Goal: Transaction & Acquisition: Download file/media

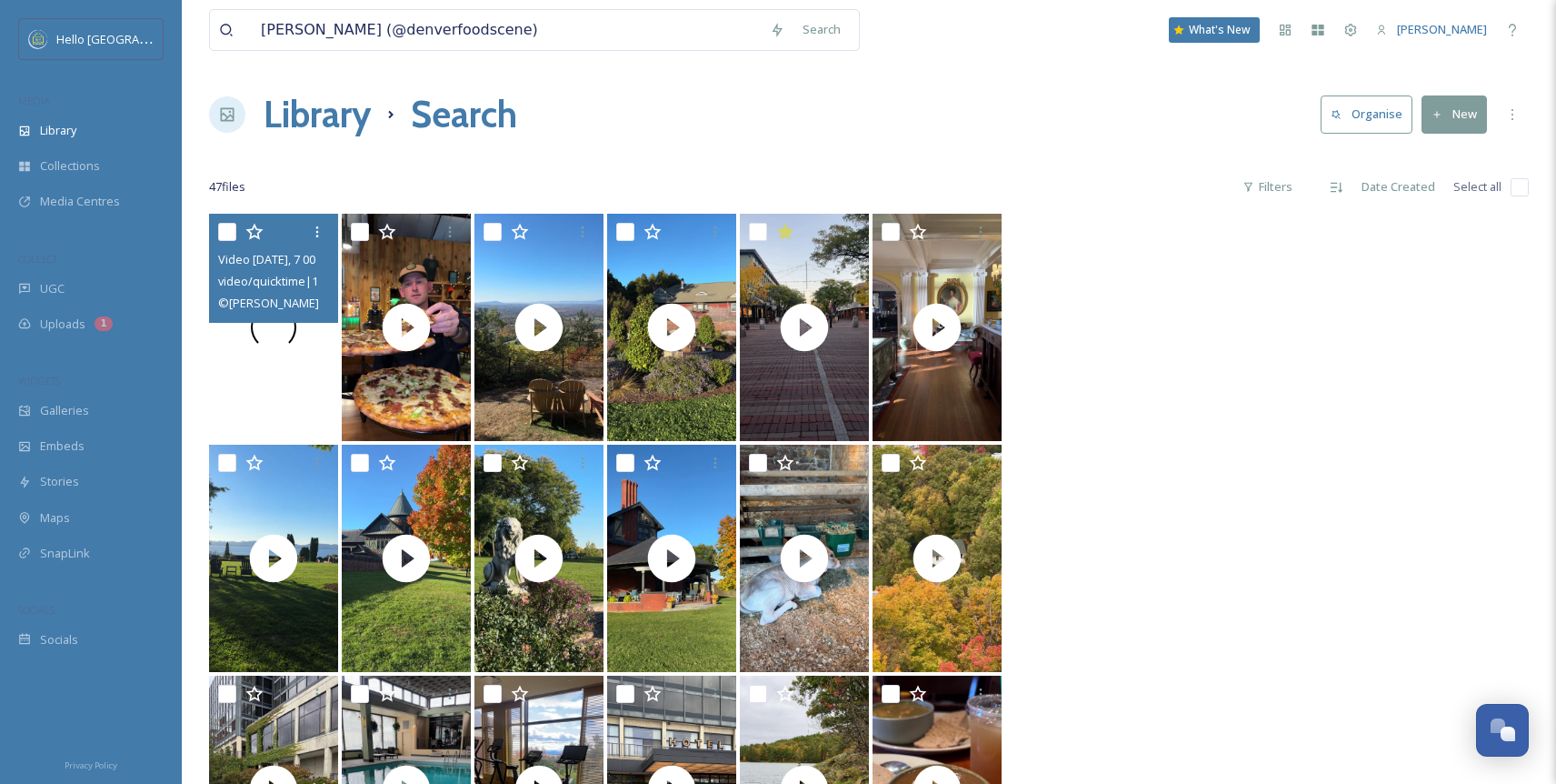
click at [276, 370] on div at bounding box center [273, 327] width 129 height 227
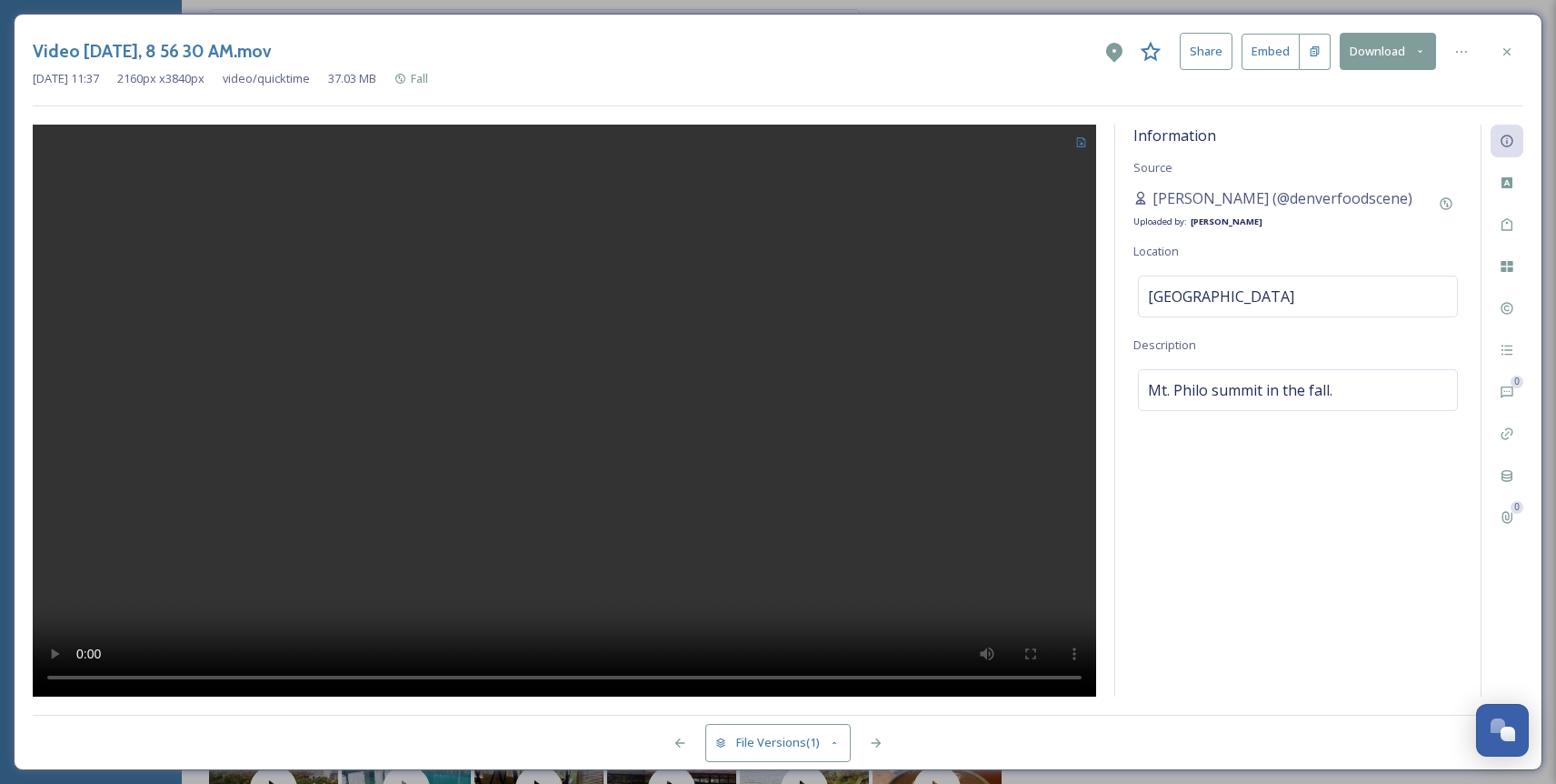
click at [1388, 61] on button "Download" at bounding box center [1388, 51] width 96 height 37
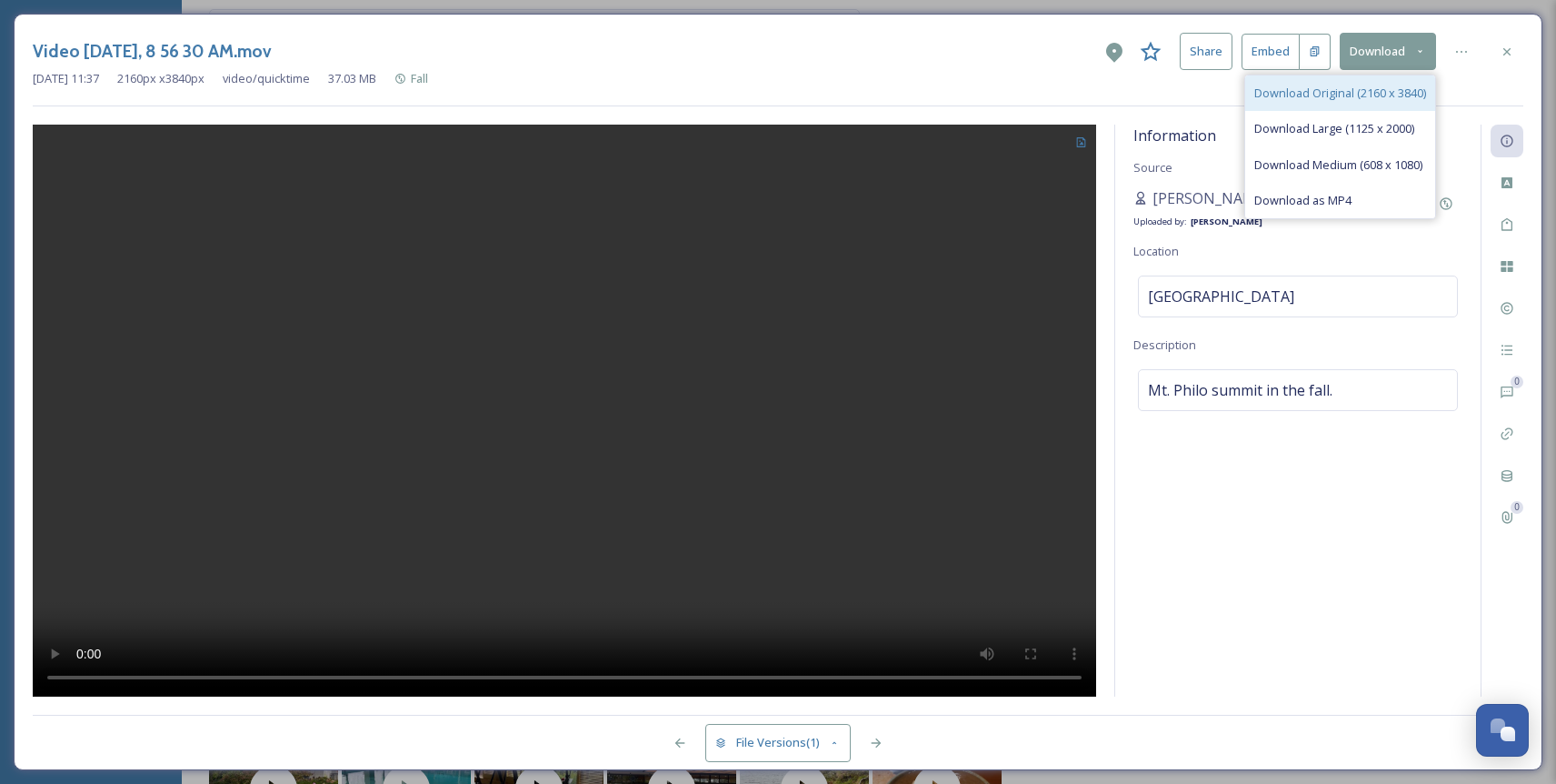
click at [1374, 92] on span "Download Original (2160 x 3840)" at bounding box center [1340, 93] width 172 height 17
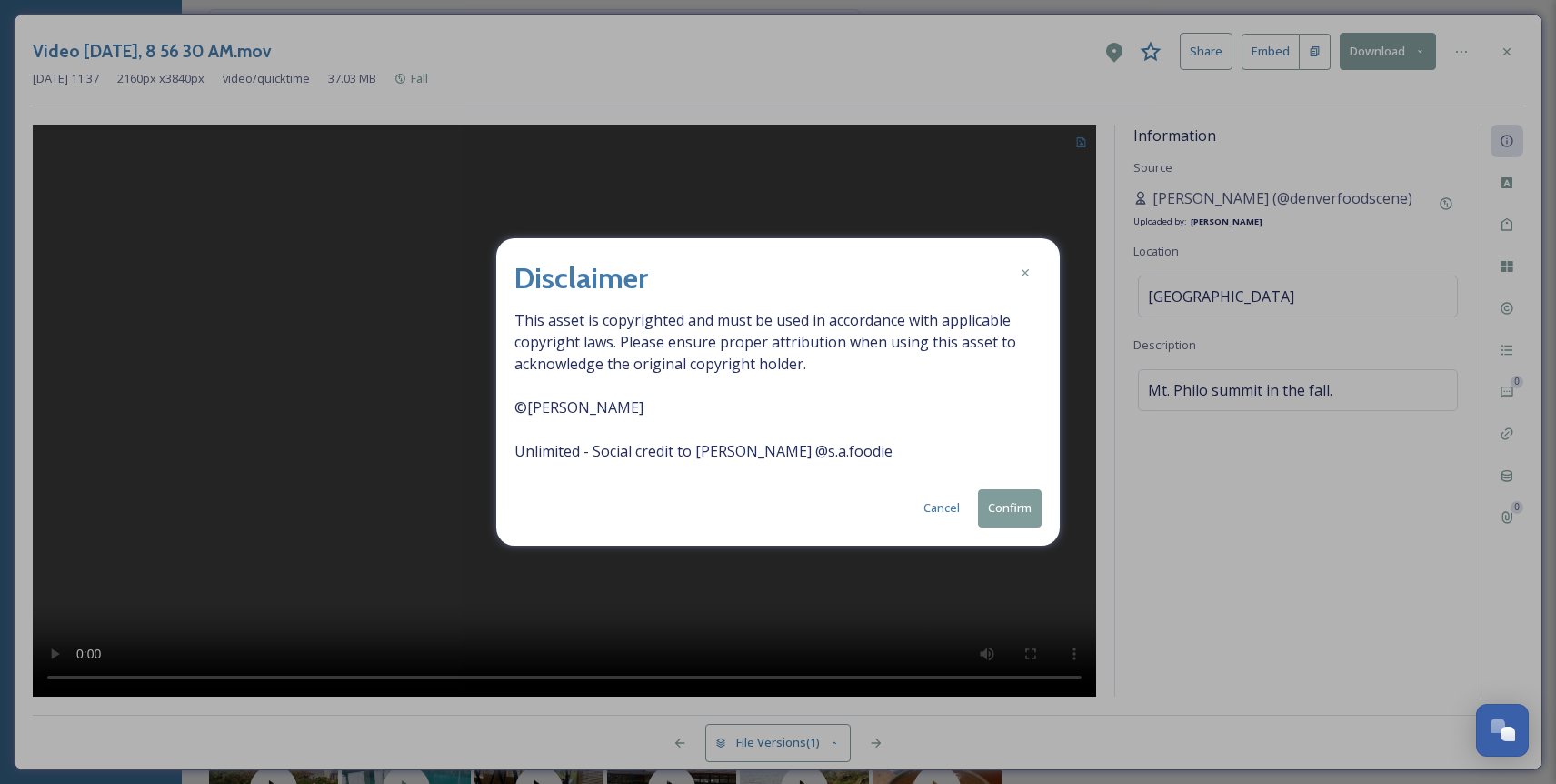
click at [1011, 514] on button "Confirm" at bounding box center [1010, 507] width 64 height 37
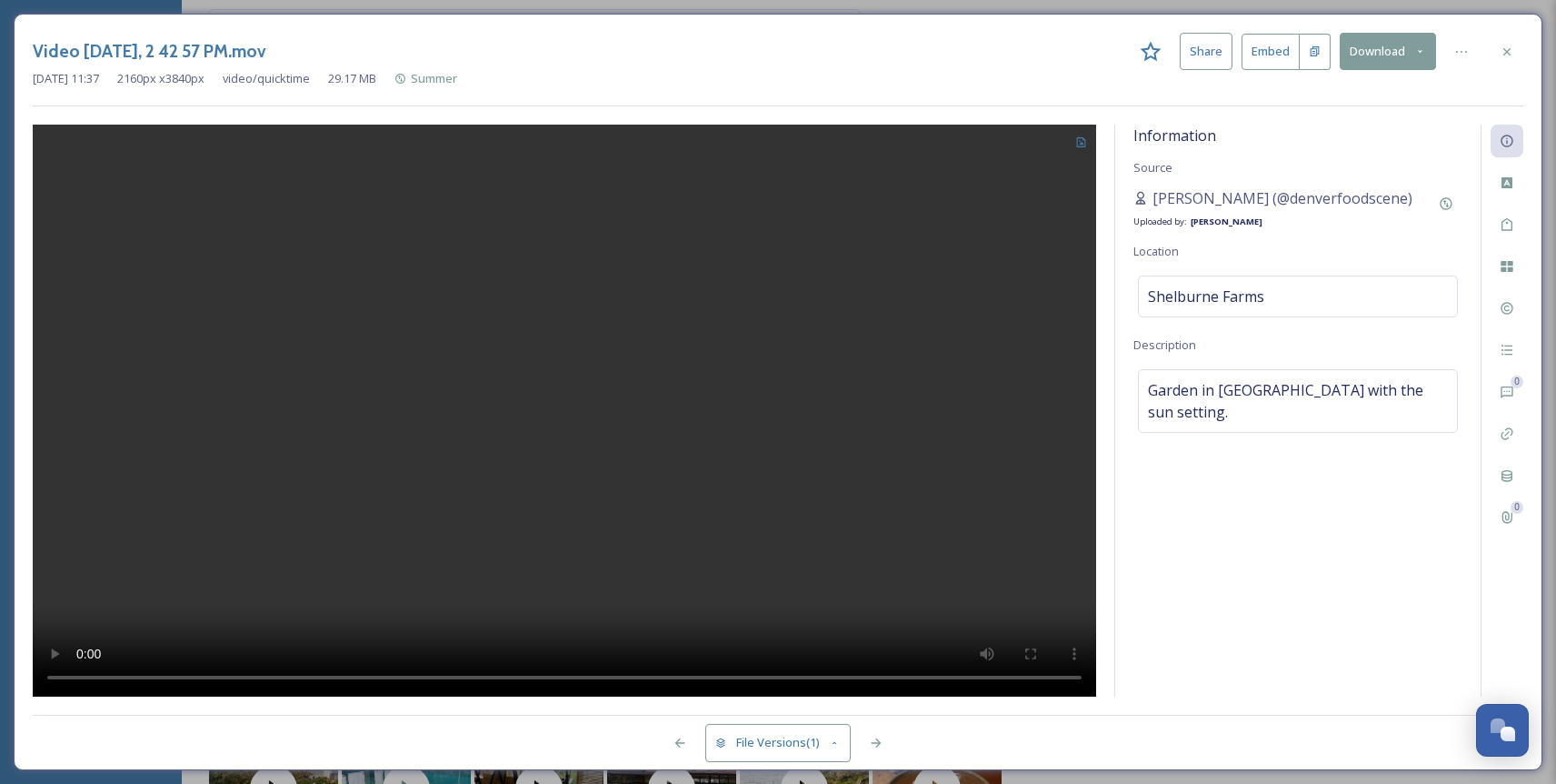
click at [1404, 55] on button "Download" at bounding box center [1388, 51] width 96 height 37
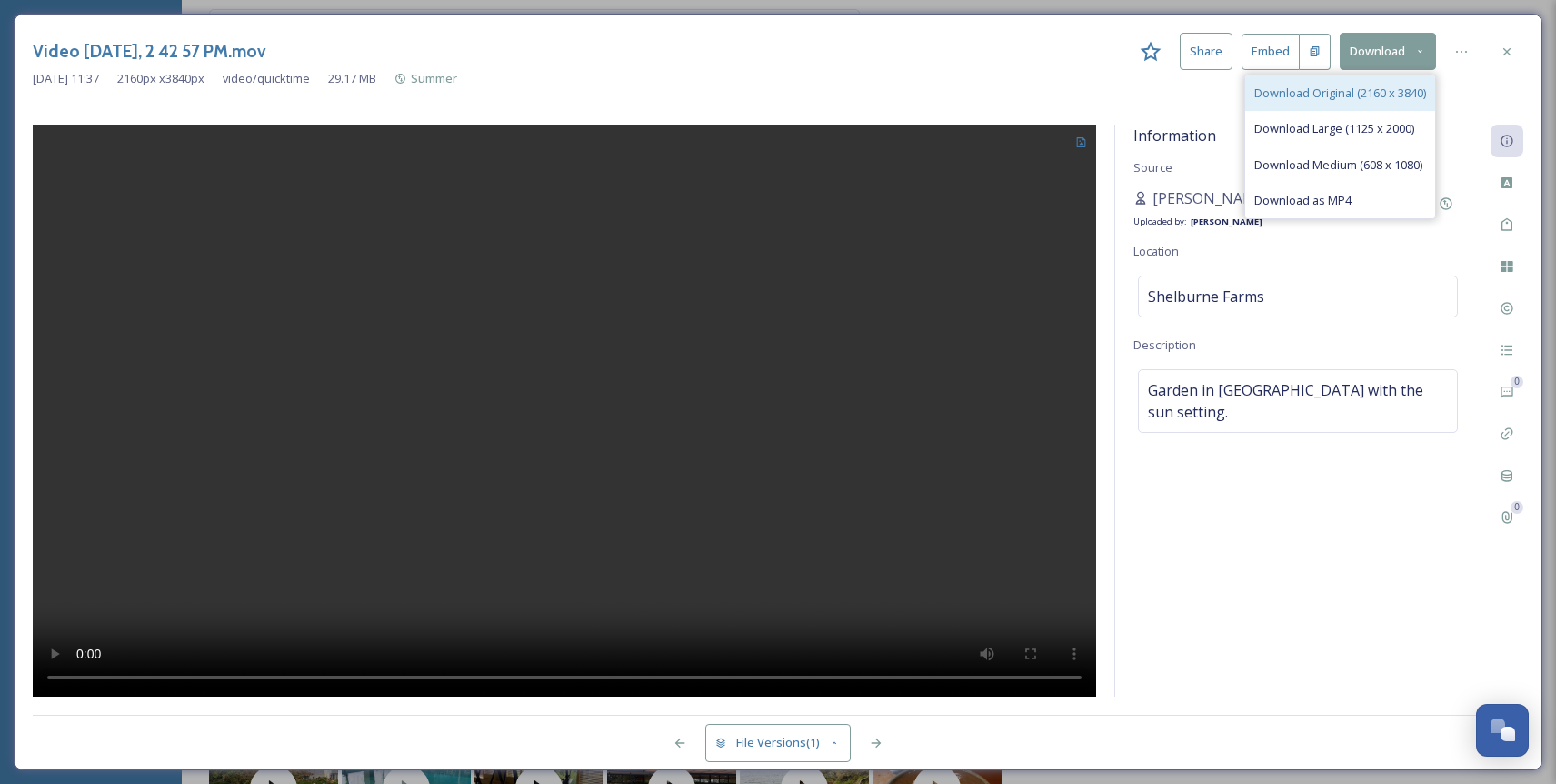
click at [1372, 89] on span "Download Original (2160 x 3840)" at bounding box center [1340, 93] width 172 height 17
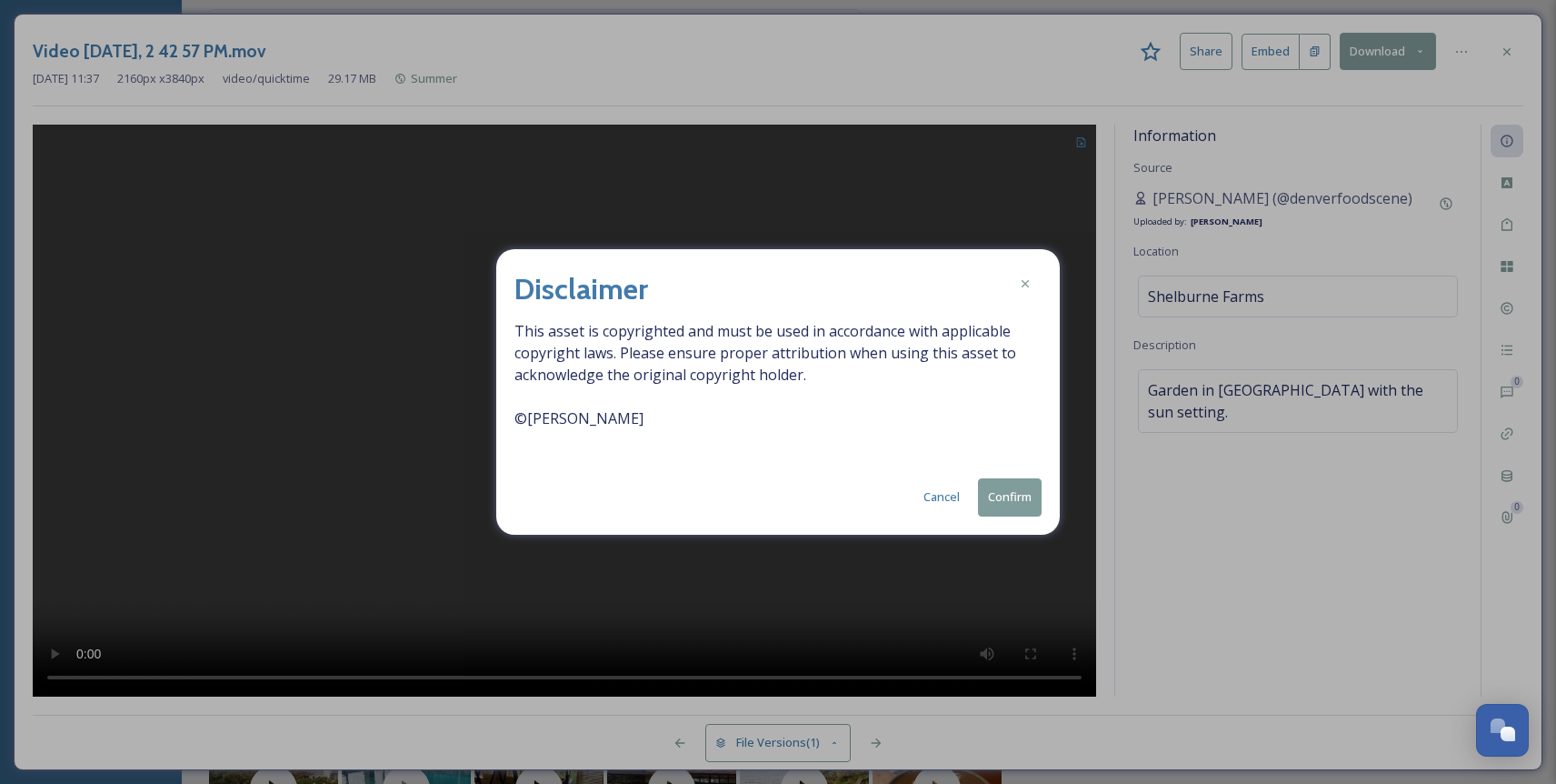
click at [1015, 494] on button "Confirm" at bounding box center [1010, 496] width 64 height 37
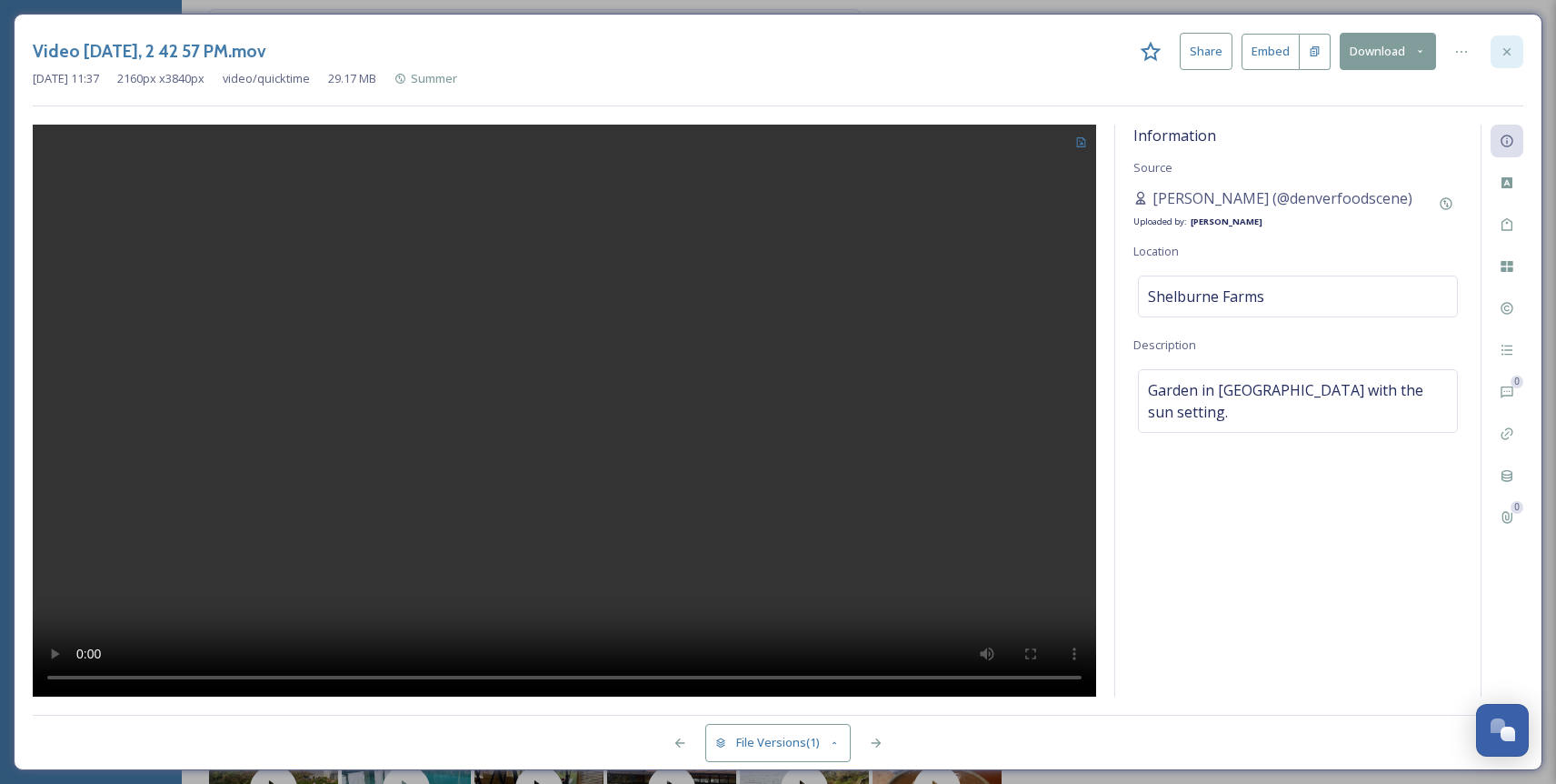
click at [1518, 52] on div at bounding box center [1507, 51] width 33 height 33
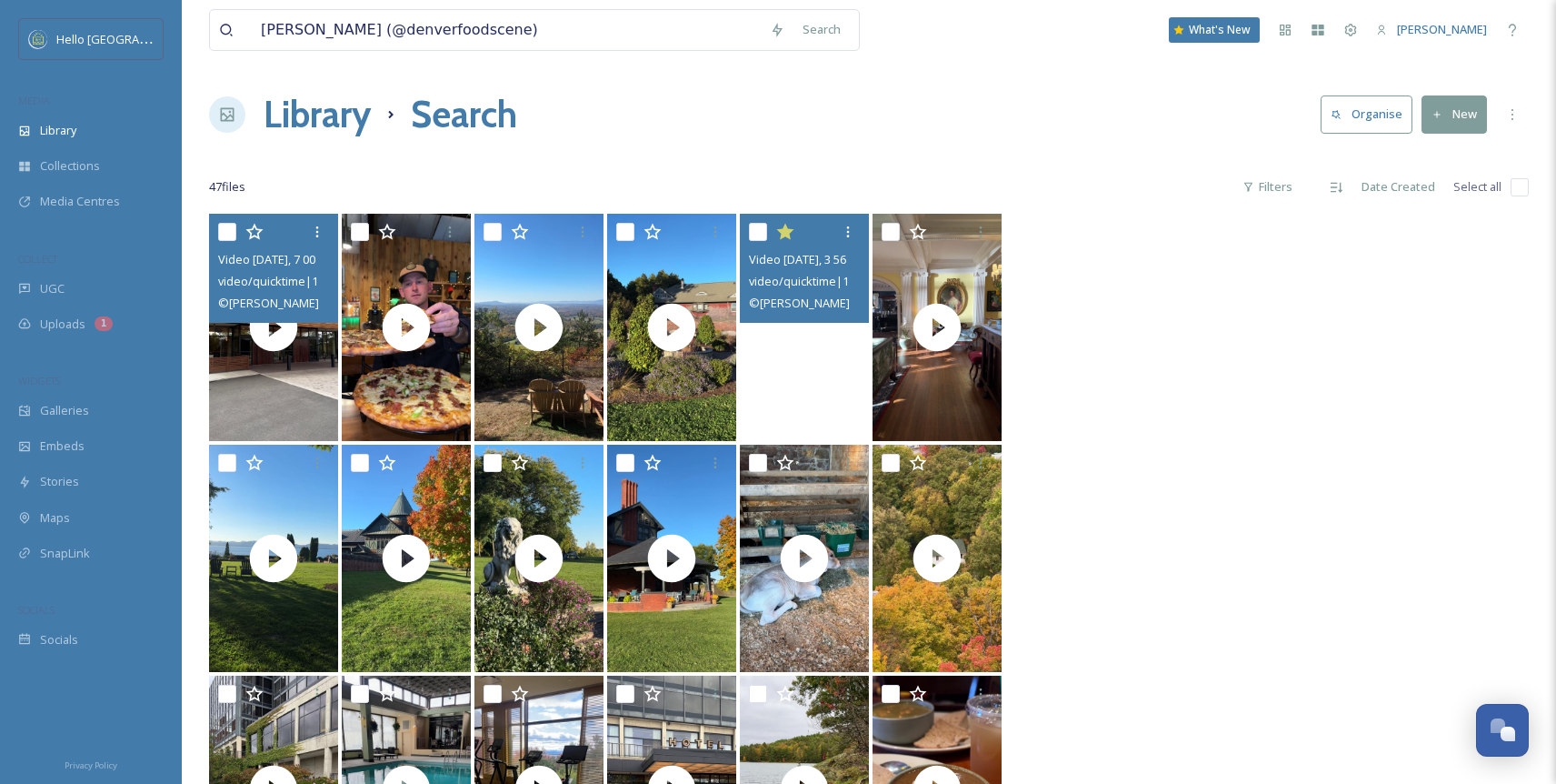
click at [841, 407] on video "Video Oct 17 2024, 3 56 59 PM.mov" at bounding box center [804, 327] width 129 height 227
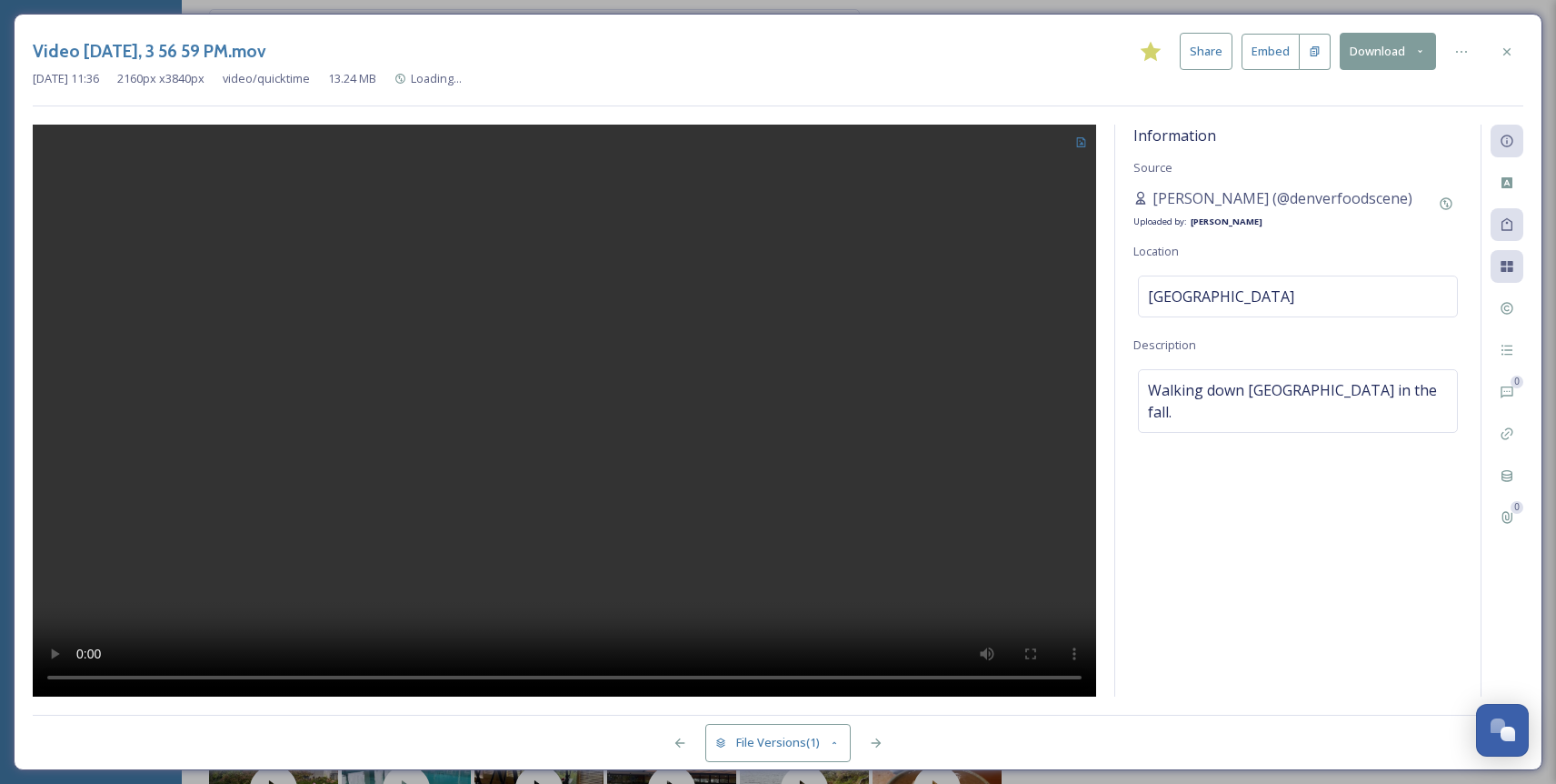
click at [1366, 54] on button "Download" at bounding box center [1388, 51] width 96 height 37
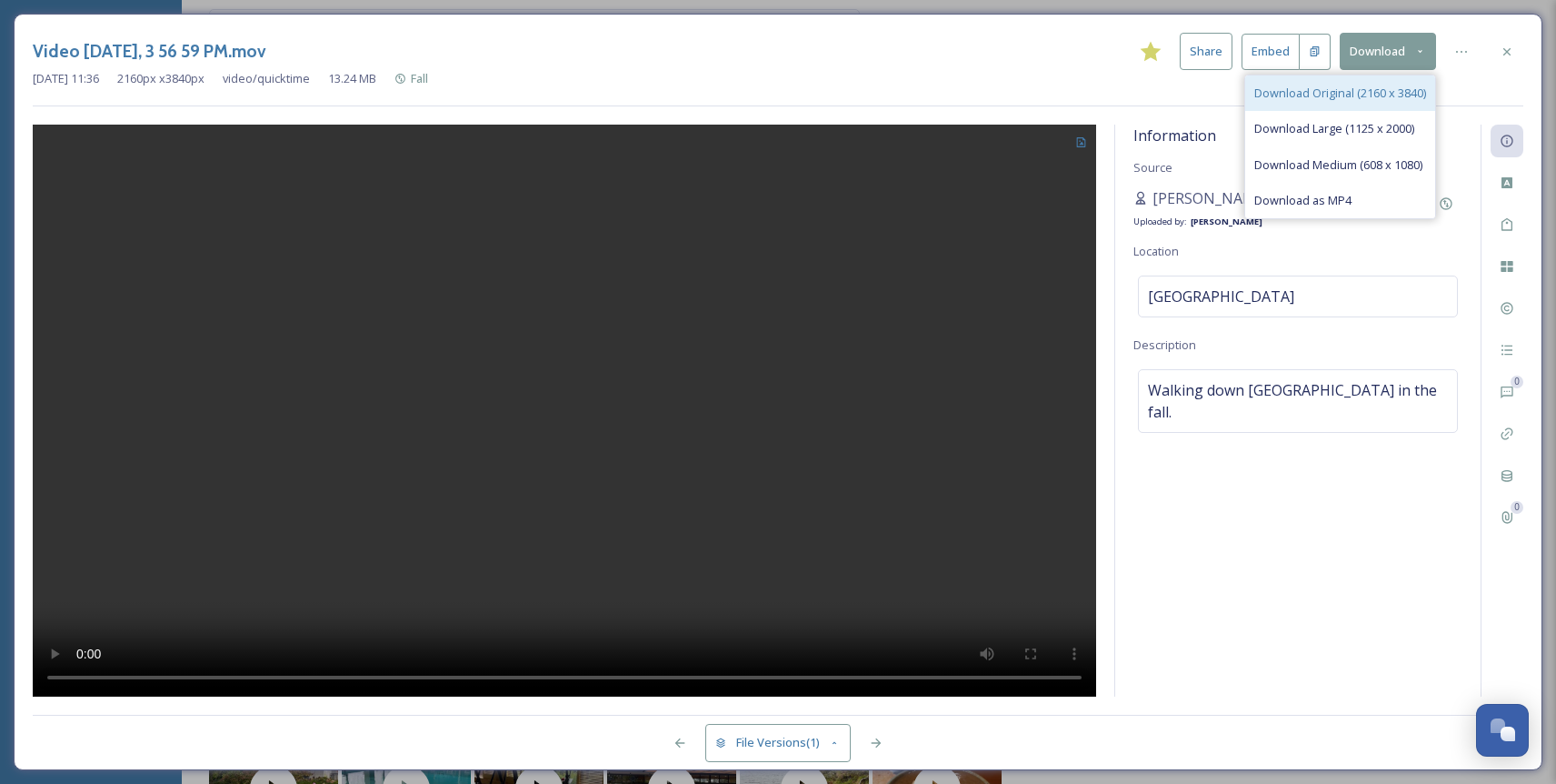
click at [1359, 102] on div "Download Original (2160 x 3840)" at bounding box center [1340, 92] width 190 height 35
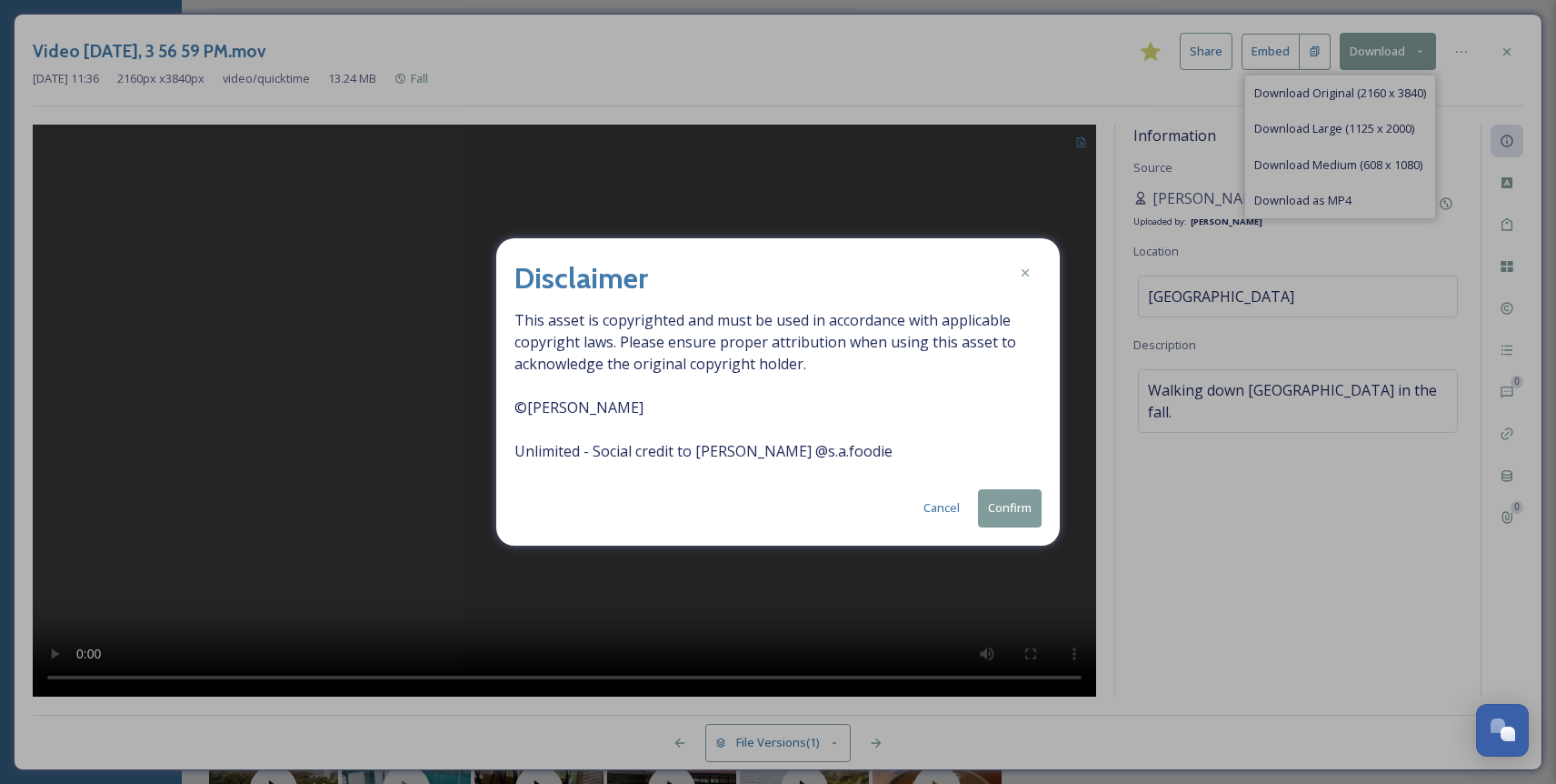
click at [1004, 509] on button "Confirm" at bounding box center [1010, 507] width 64 height 37
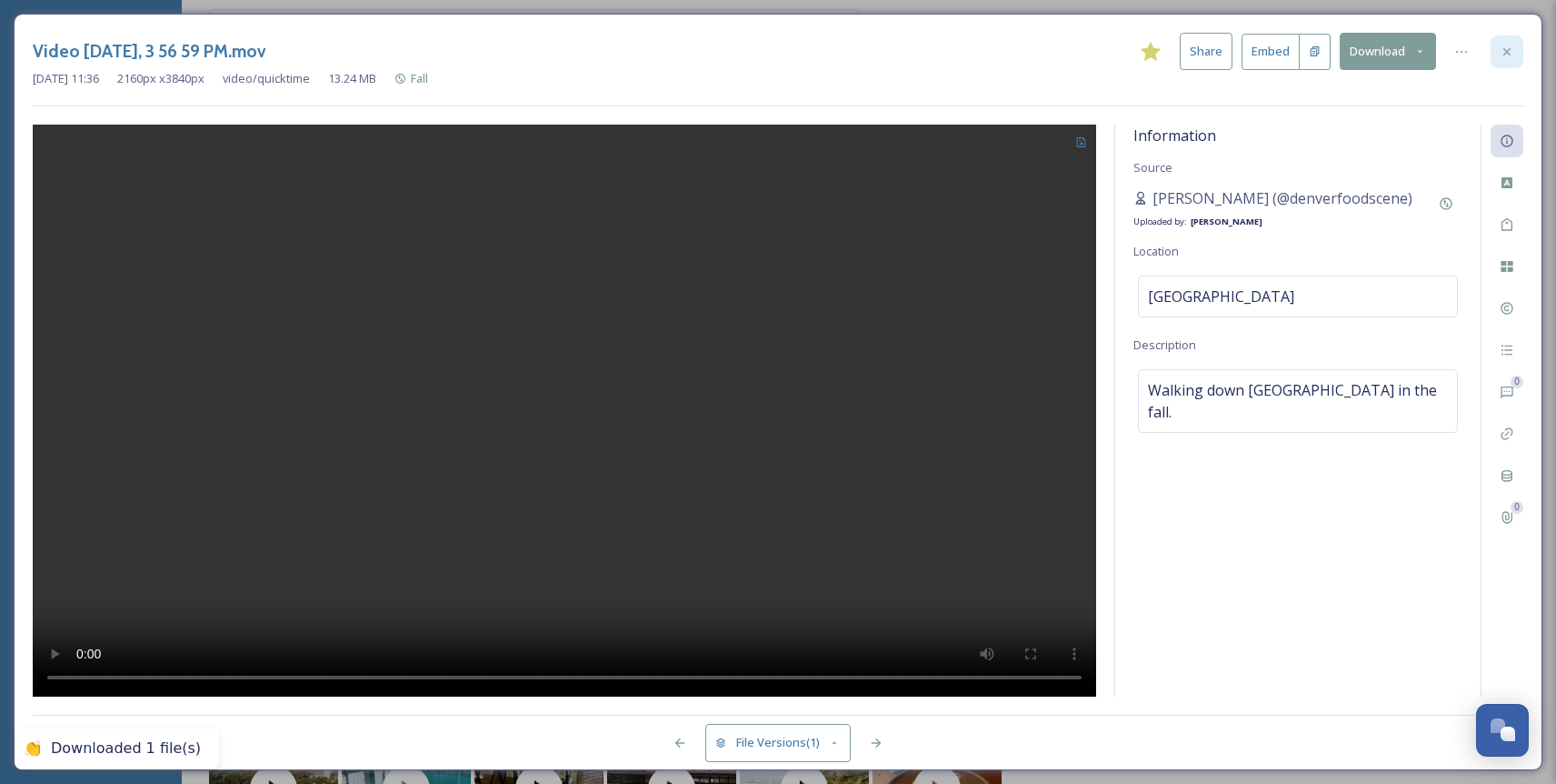
click at [1513, 55] on icon at bounding box center [1507, 52] width 15 height 15
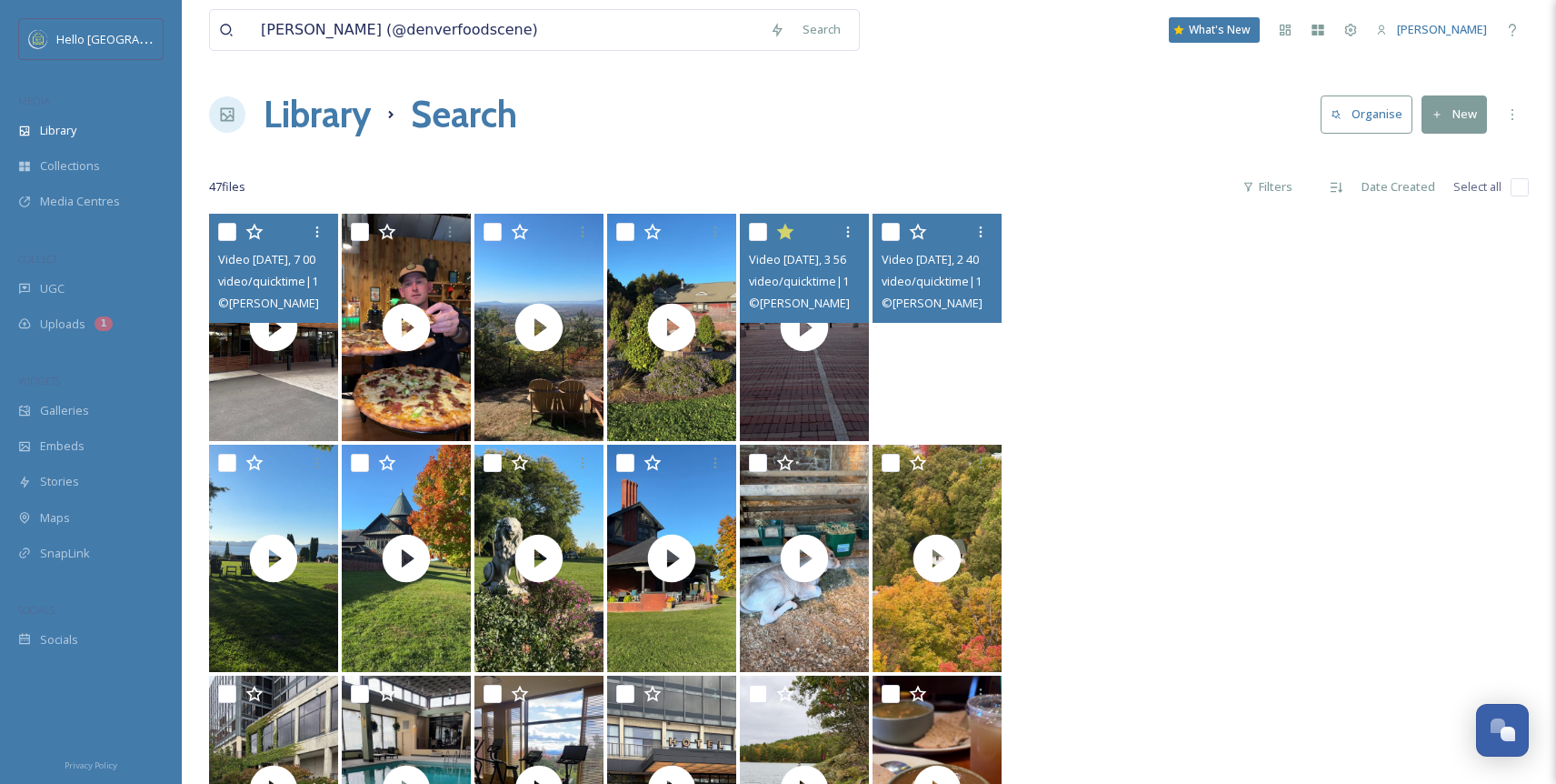
click at [936, 391] on video "Video Oct 17 2024, 2 40 36 PM.mov" at bounding box center [937, 327] width 129 height 227
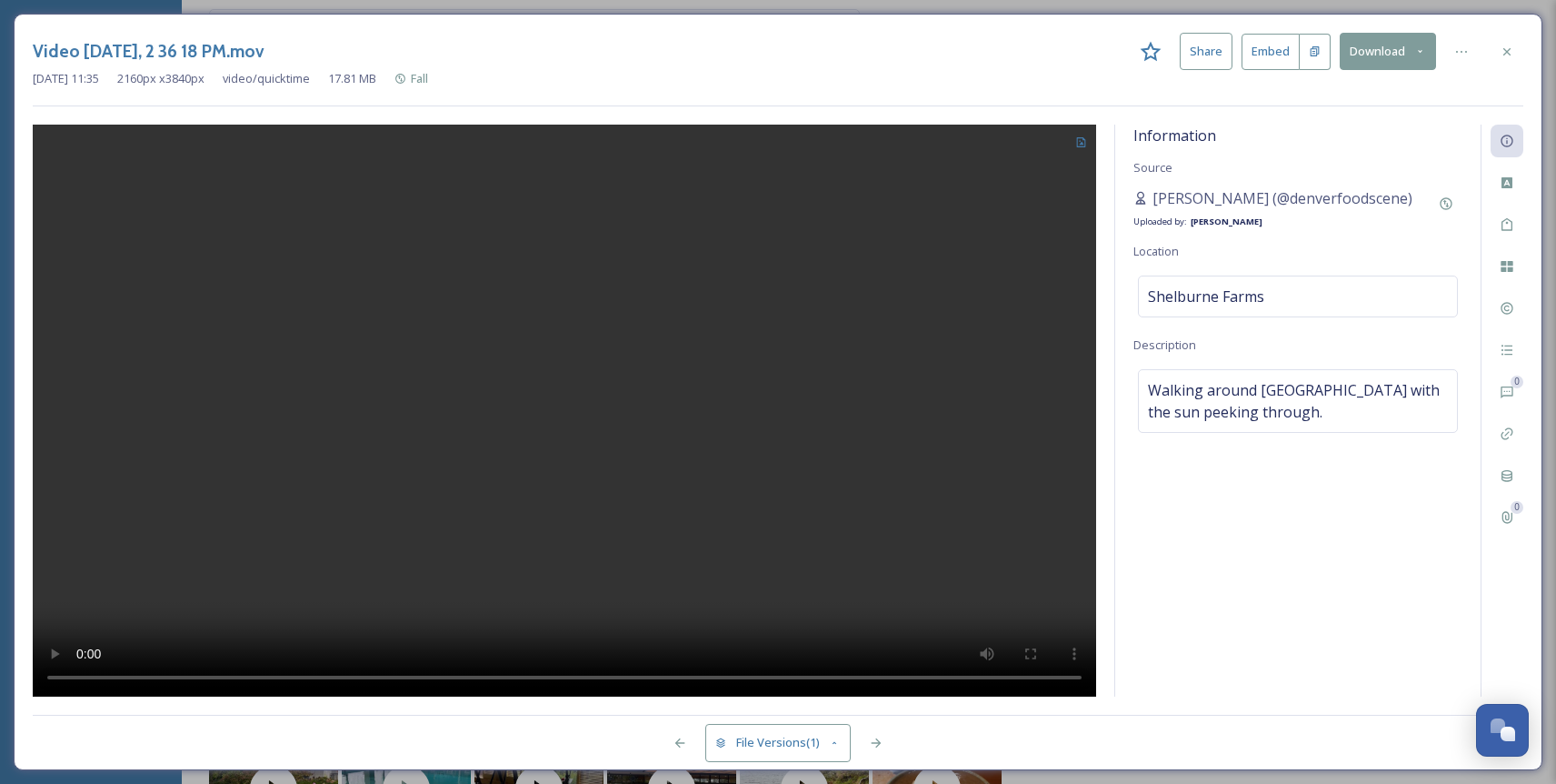
click at [1384, 68] on div "Download" at bounding box center [1388, 51] width 96 height 37
click at [1384, 50] on button "Download" at bounding box center [1388, 51] width 96 height 37
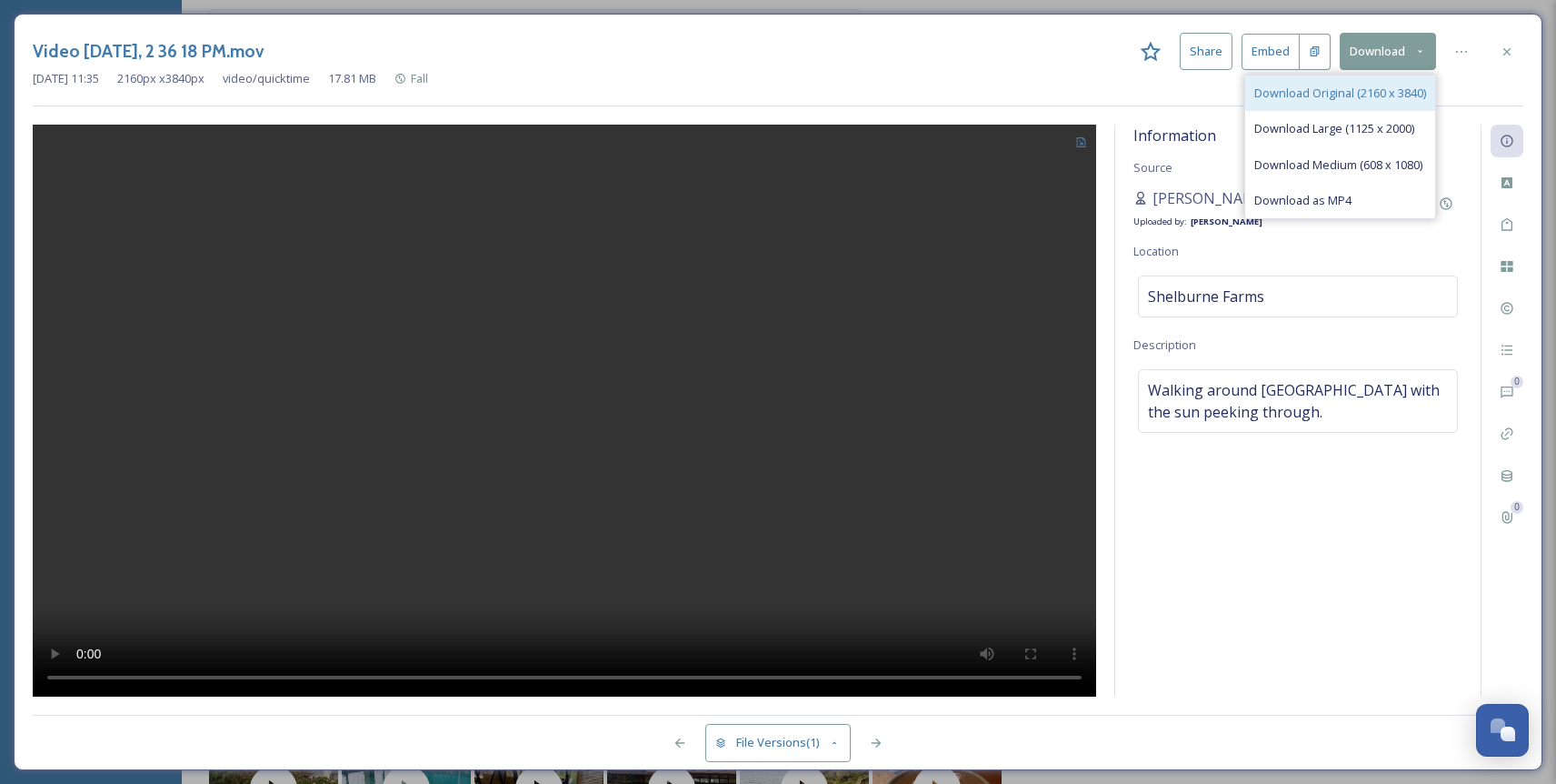
click at [1384, 88] on span "Download Original (2160 x 3840)" at bounding box center [1340, 93] width 172 height 17
